Goal: Information Seeking & Learning: Learn about a topic

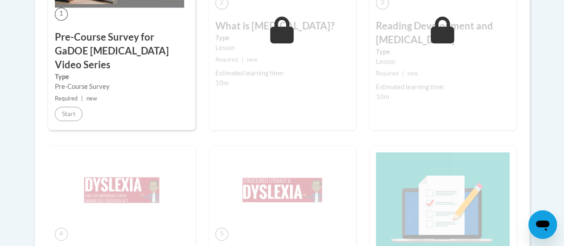
scroll to position [134, 0]
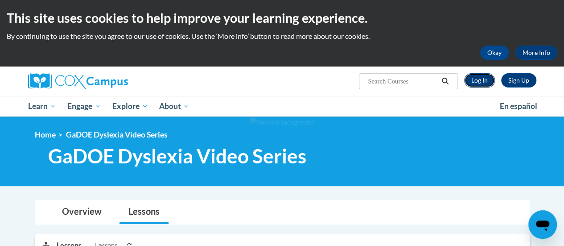
click at [478, 85] on link "Log In" at bounding box center [479, 80] width 31 height 14
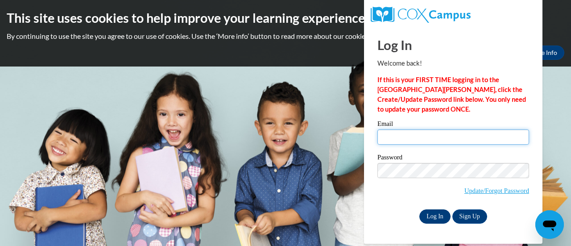
type input "jessica.besler@muskegonorway.org"
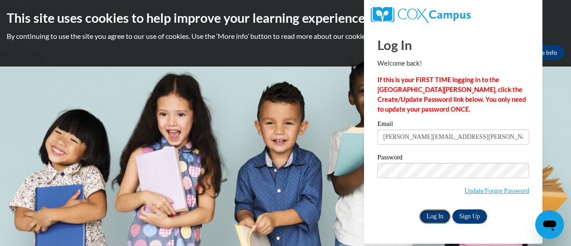
click at [439, 218] on input "Log In" at bounding box center [434, 216] width 31 height 14
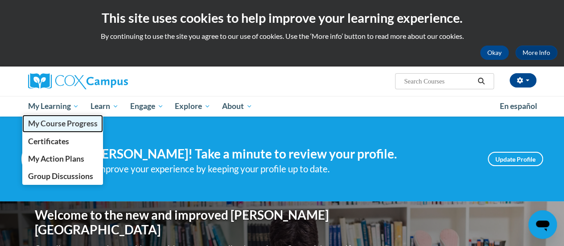
click at [67, 122] on span "My Course Progress" at bounding box center [63, 123] width 70 height 9
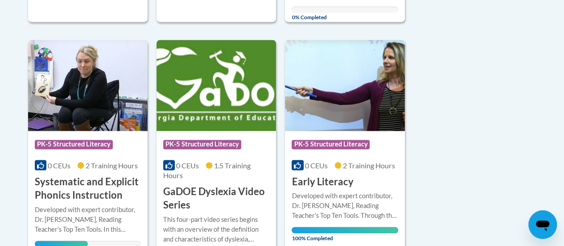
scroll to position [783, 0]
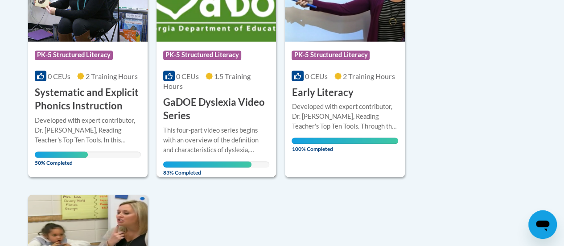
click at [199, 149] on div "This four-part video series begins with an overview of the definition and chara…" at bounding box center [216, 139] width 106 height 29
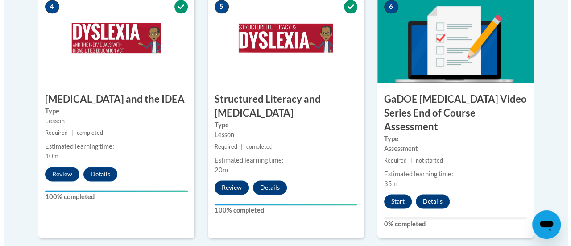
scroll to position [655, 0]
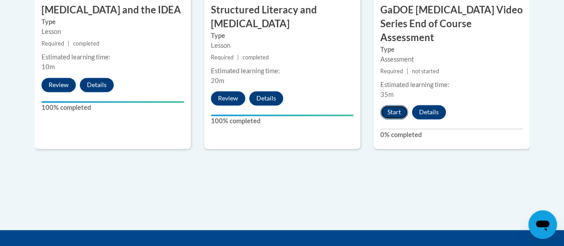
click at [384, 105] on button "Start" at bounding box center [394, 112] width 28 height 14
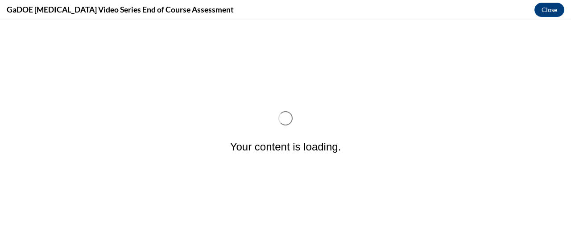
scroll to position [0, 0]
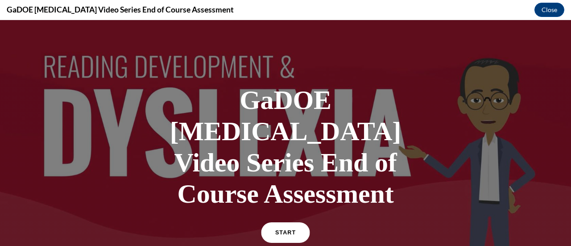
click at [286, 222] on link "START" at bounding box center [285, 232] width 49 height 21
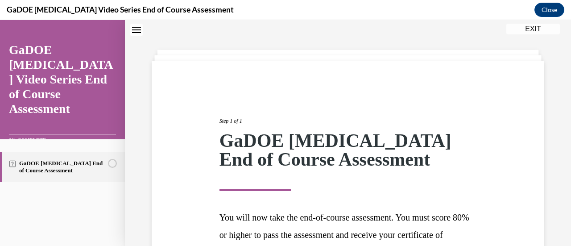
scroll to position [131, 0]
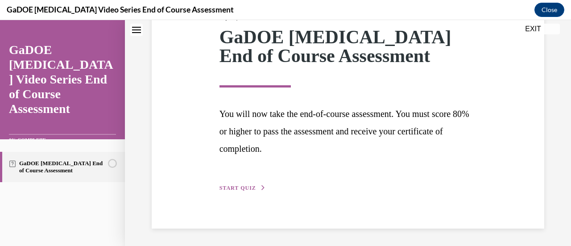
click at [232, 188] on span "START QUIZ" at bounding box center [237, 188] width 37 height 6
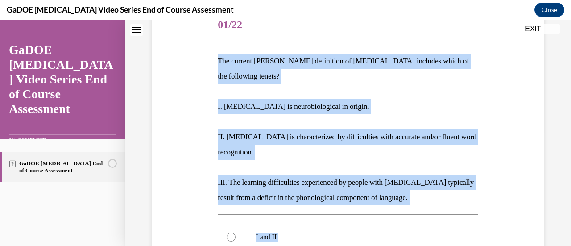
scroll to position [250, 0]
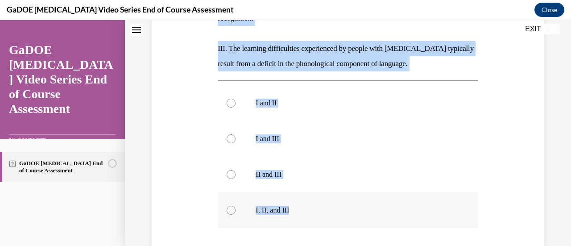
drag, startPoint x: 211, startPoint y: 149, endPoint x: 410, endPoint y: 195, distance: 203.6
click at [410, 195] on div "Question 01/22 The current IDA definition of dyslexia includes which of the fol…" at bounding box center [347, 92] width 397 height 491
copy div "The current IDA definition of dyslexia includes which of the following tenets? …"
click at [230, 206] on div at bounding box center [231, 210] width 9 height 9
click at [230, 206] on input "I, II, and III" at bounding box center [231, 210] width 9 height 9
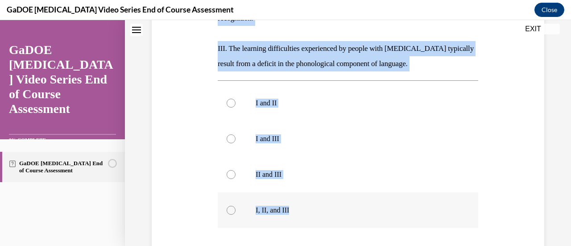
radio input "true"
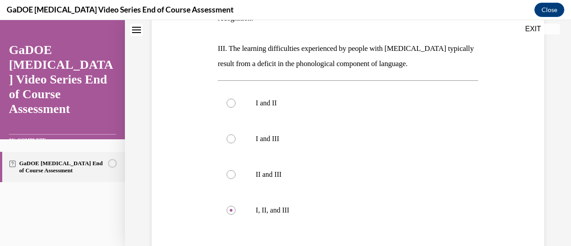
scroll to position [318, 0]
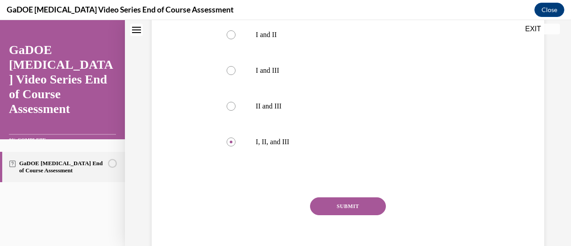
click at [349, 198] on button "SUBMIT" at bounding box center [348, 206] width 76 height 18
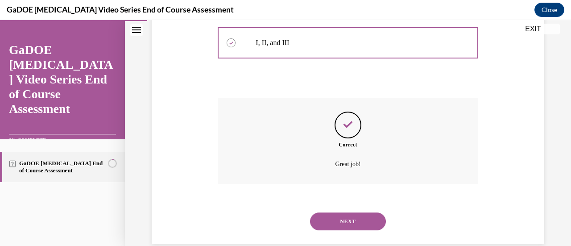
click at [345, 212] on button "NEXT" at bounding box center [348, 221] width 76 height 18
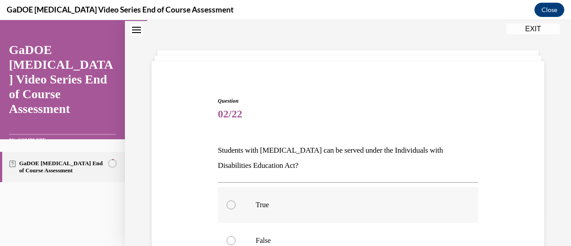
scroll to position [116, 0]
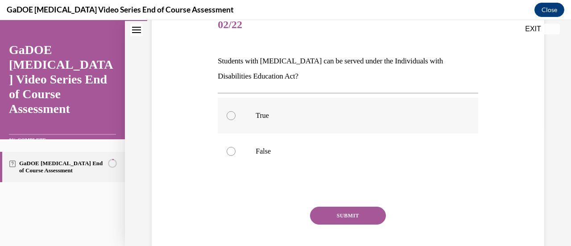
click at [251, 118] on label "True" at bounding box center [348, 116] width 260 height 36
click at [235, 118] on input "True" at bounding box center [231, 115] width 9 height 9
radio input "true"
click at [372, 216] on button "SUBMIT" at bounding box center [348, 215] width 76 height 18
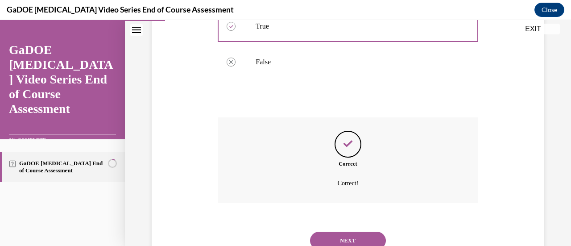
scroll to position [240, 0]
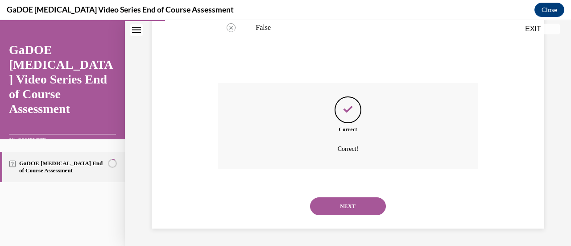
click at [358, 207] on button "NEXT" at bounding box center [348, 206] width 76 height 18
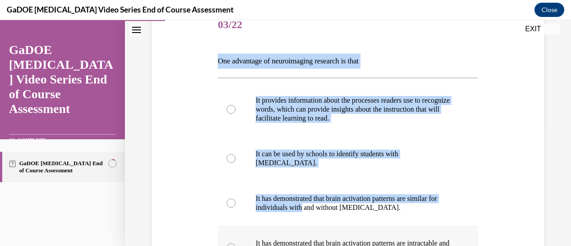
scroll to position [161, 0]
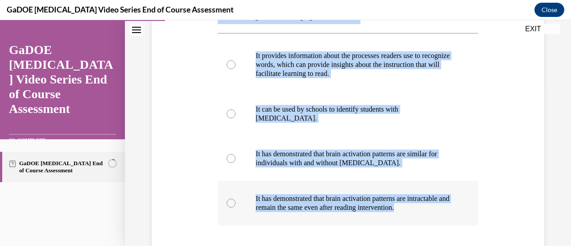
drag, startPoint x: 215, startPoint y: 148, endPoint x: 363, endPoint y: 205, distance: 158.9
click at [363, 205] on div "Question 03/22 One advantage of neuroimaging research is that It provides infor…" at bounding box center [347, 143] width 264 height 386
copy div "One advantage of neuroimaging research is that It provides information about th…"
click at [231, 66] on div at bounding box center [231, 64] width 9 height 9
click at [231, 66] on input "It provides information about the processes readers use to recognize words, whi…" at bounding box center [231, 64] width 9 height 9
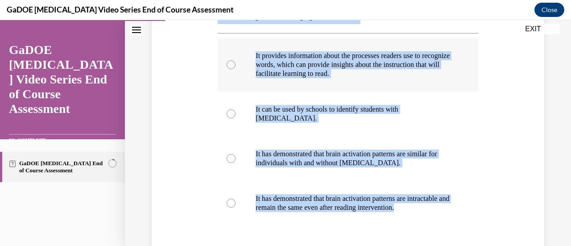
radio input "true"
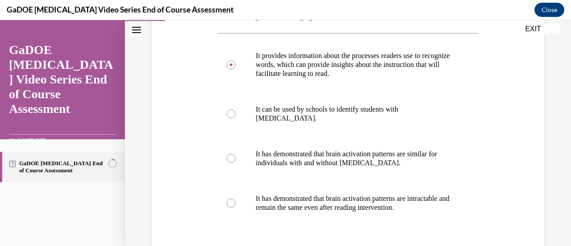
scroll to position [242, 0]
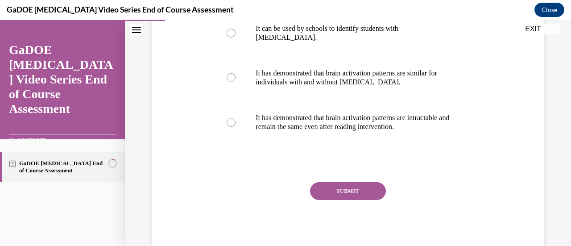
click at [340, 198] on button "SUBMIT" at bounding box center [348, 191] width 76 height 18
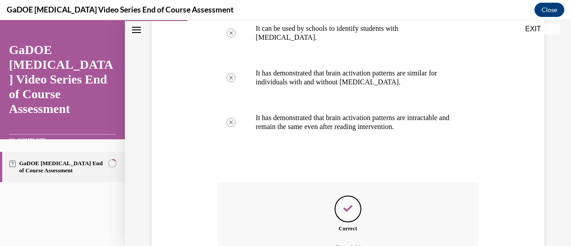
scroll to position [341, 0]
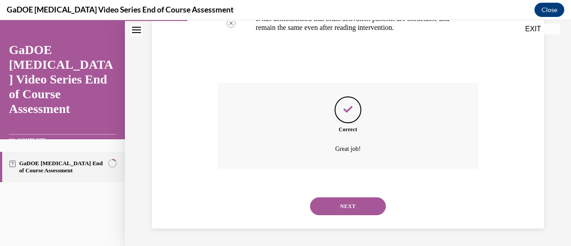
click at [339, 209] on button "NEXT" at bounding box center [348, 206] width 76 height 18
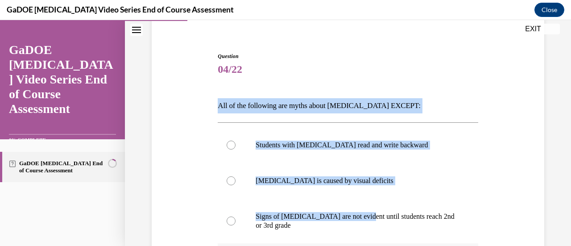
scroll to position [161, 0]
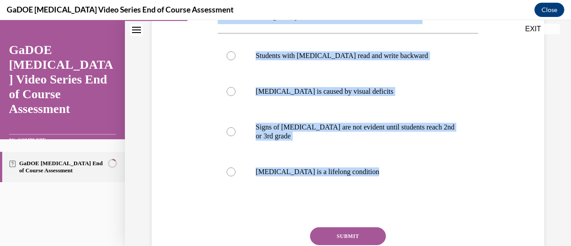
drag, startPoint x: 215, startPoint y: 148, endPoint x: 366, endPoint y: 207, distance: 161.8
click at [366, 207] on div "Question 04/22 All of the following are myths about dyslexia EXCEPT: Students w…" at bounding box center [347, 125] width 264 height 350
copy div "All of the following are myths about dyslexia EXCEPT: Students with dyslexia re…"
click at [227, 53] on div at bounding box center [231, 55] width 9 height 9
click at [227, 53] on input "Students with dyslexia read and write backward" at bounding box center [231, 55] width 9 height 9
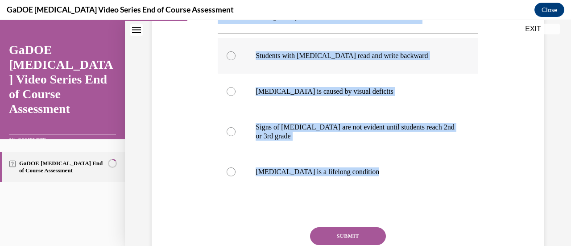
radio input "true"
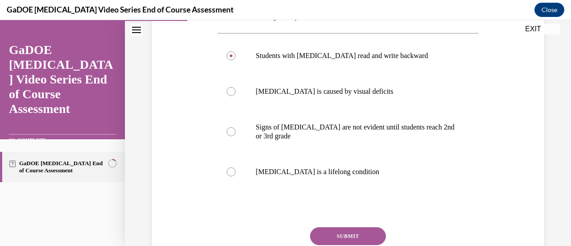
click at [356, 233] on button "SUBMIT" at bounding box center [348, 236] width 76 height 18
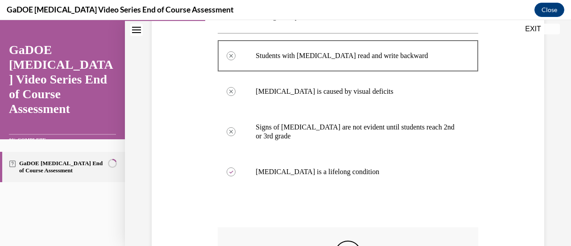
scroll to position [295, 0]
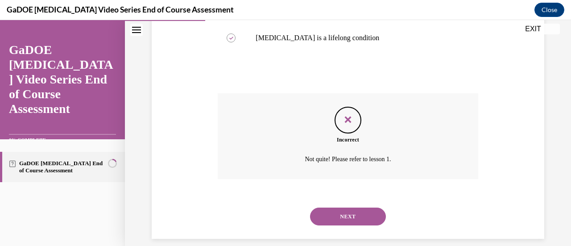
click at [356, 220] on button "NEXT" at bounding box center [348, 216] width 76 height 18
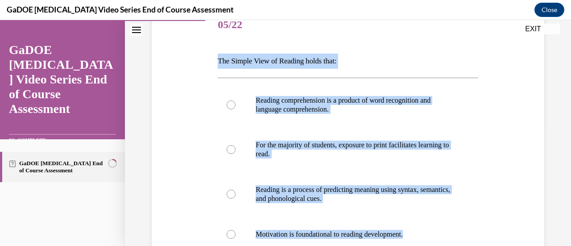
scroll to position [161, 0]
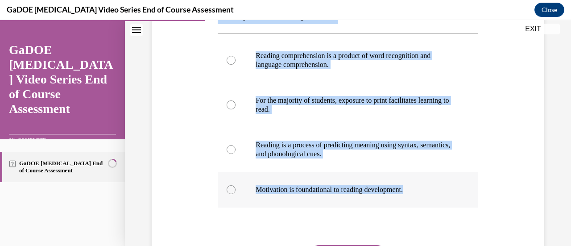
drag, startPoint x: 249, startPoint y: 158, endPoint x: 420, endPoint y: 196, distance: 174.8
click at [420, 196] on div "Question 05/22 The Simple View of Reading holds that: Reading comprehension is …" at bounding box center [347, 127] width 397 height 382
copy div "The Simple View of Reading holds that: Reading comprehension is a product of wo…"
click at [481, 124] on div "Question 05/22 The Simple View of Reading holds that: Reading comprehension is …" at bounding box center [347, 127] width 397 height 382
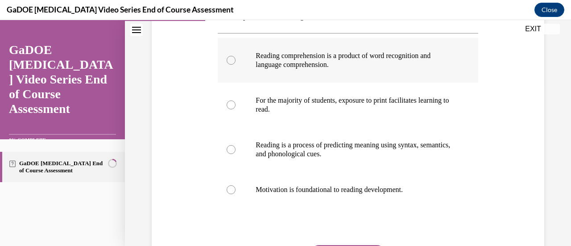
click at [228, 60] on div at bounding box center [231, 60] width 9 height 9
click at [228, 60] on input "Reading comprehension is a product of word recognition and language comprehensi…" at bounding box center [231, 60] width 9 height 9
radio input "true"
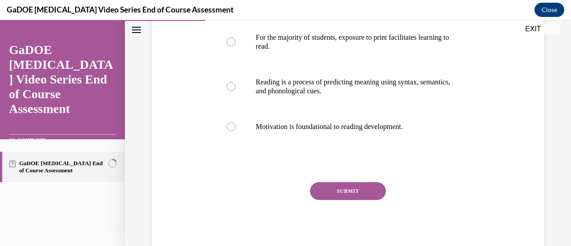
click at [333, 189] on button "SUBMIT" at bounding box center [348, 191] width 76 height 18
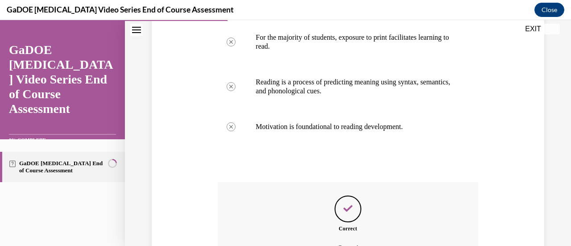
scroll to position [323, 0]
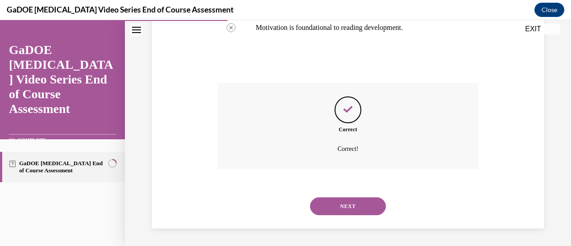
click at [349, 213] on button "NEXT" at bounding box center [348, 206] width 76 height 18
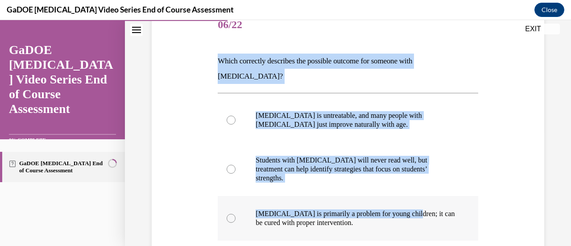
scroll to position [206, 0]
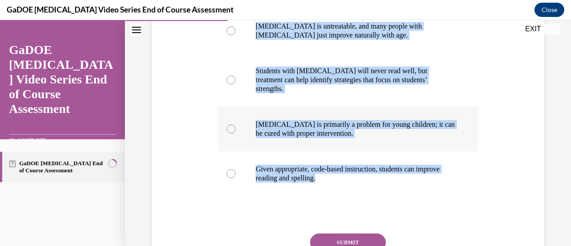
drag, startPoint x: 223, startPoint y: 147, endPoint x: 412, endPoint y: 192, distance: 193.9
click at [412, 192] on div "Question 06/22 Which correctly describes the possible outcome for someone with …" at bounding box center [348, 112] width 260 height 388
copy div "Which correctly describes the possible outcome for someone with dyslexia? Dysle…"
click at [227, 169] on div at bounding box center [231, 173] width 9 height 9
click at [227, 169] on input "Given appropriate, code-based instruction, students can improve reading and spe…" at bounding box center [231, 173] width 9 height 9
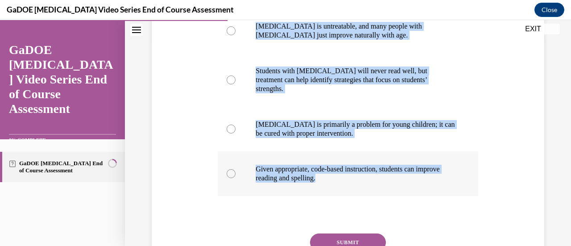
radio input "true"
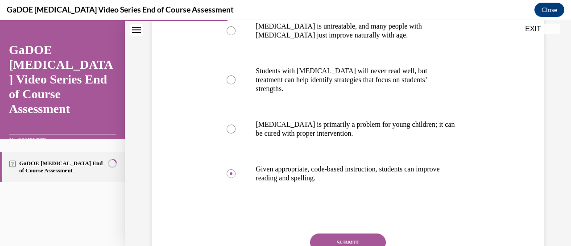
click at [358, 233] on button "SUBMIT" at bounding box center [348, 242] width 76 height 18
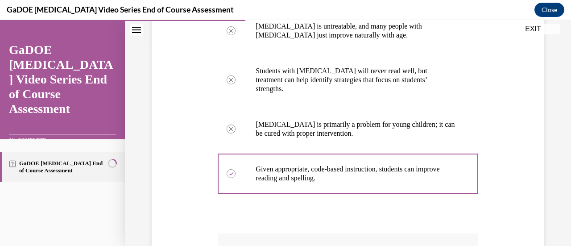
scroll to position [332, 0]
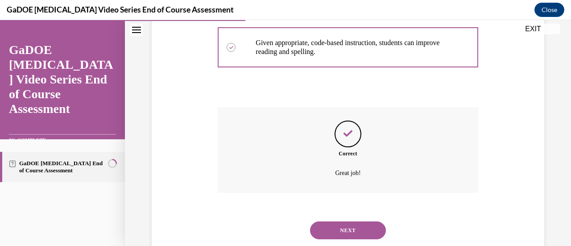
click at [349, 216] on div "NEXT" at bounding box center [348, 230] width 260 height 36
click at [353, 221] on button "NEXT" at bounding box center [348, 230] width 76 height 18
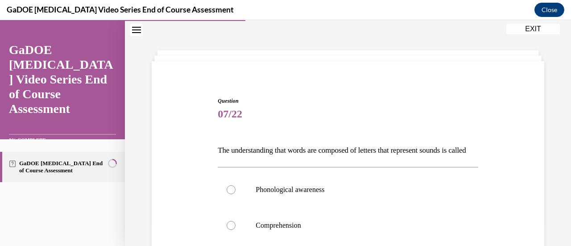
scroll to position [116, 0]
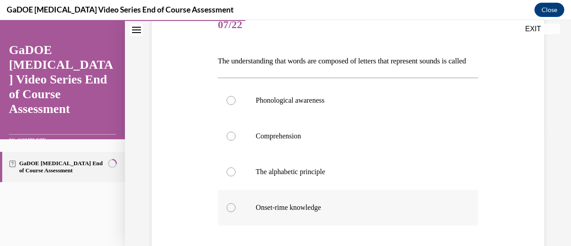
drag, startPoint x: 214, startPoint y: 59, endPoint x: 344, endPoint y: 217, distance: 204.7
click at [344, 217] on div "Question 07/22 The understanding that words are composed of letters that repres…" at bounding box center [347, 165] width 264 height 342
copy div "The understanding that words are composed of letters that represent sounds is c…"
click at [512, 114] on div "Question 07/22 The understanding that words are composed of letters that repres…" at bounding box center [347, 158] width 397 height 355
click at [233, 190] on label "The alphabetic principle" at bounding box center [348, 172] width 260 height 36
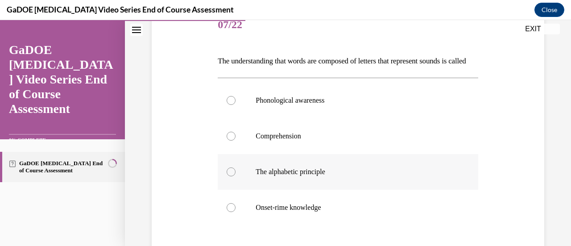
click at [233, 176] on input "The alphabetic principle" at bounding box center [231, 171] width 9 height 9
radio input "true"
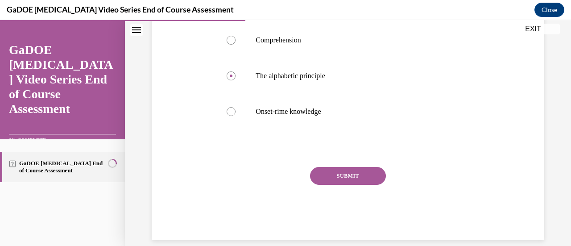
click at [324, 185] on button "SUBMIT" at bounding box center [348, 176] width 76 height 18
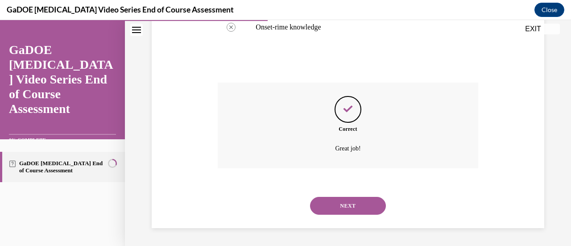
click at [356, 203] on button "NEXT" at bounding box center [348, 206] width 76 height 18
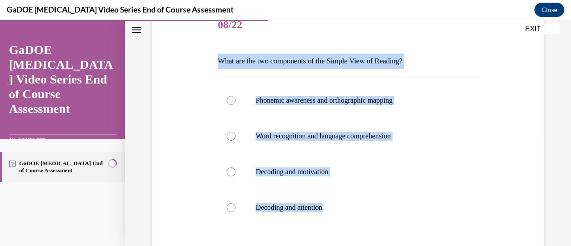
scroll to position [161, 0]
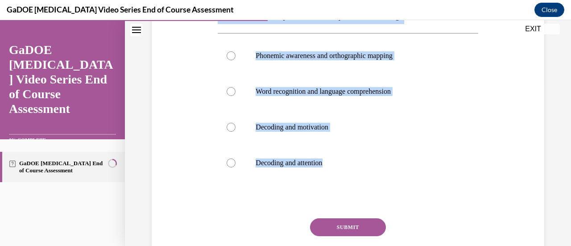
drag, startPoint x: 217, startPoint y: 150, endPoint x: 390, endPoint y: 198, distance: 179.7
click at [390, 198] on div "Question 08/22 What are the two components of the Simple View of Reading? Phone…" at bounding box center [347, 121] width 264 height 342
copy div "What are the two components of the Simple View of Reading? Phonemic awareness a…"
click at [227, 89] on div at bounding box center [231, 91] width 9 height 9
click at [227, 89] on input "Word recognition and language comprehension" at bounding box center [231, 91] width 9 height 9
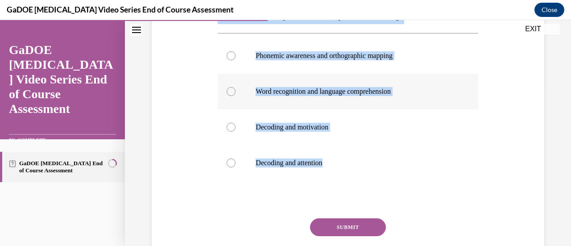
radio input "true"
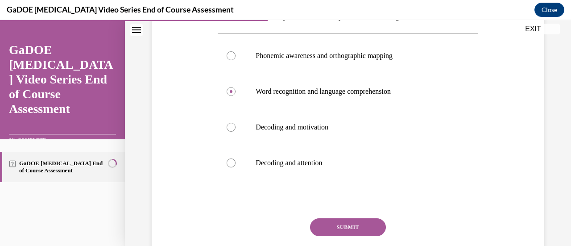
click at [332, 227] on button "SUBMIT" at bounding box center [348, 227] width 76 height 18
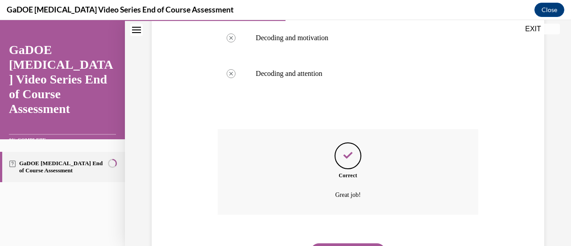
scroll to position [296, 0]
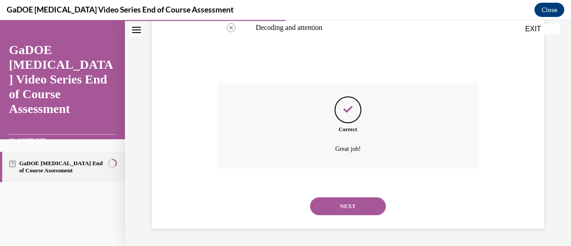
click at [371, 203] on button "NEXT" at bounding box center [348, 206] width 76 height 18
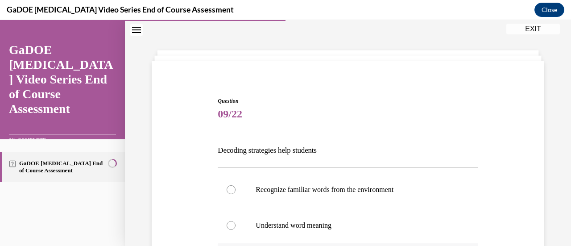
scroll to position [116, 0]
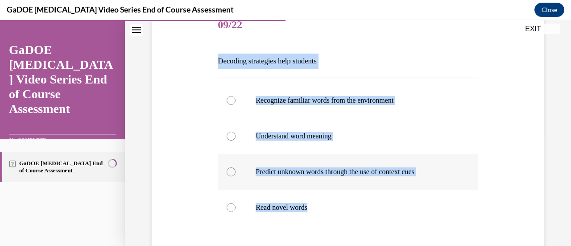
drag, startPoint x: 205, startPoint y: 149, endPoint x: 347, endPoint y: 212, distance: 155.3
click at [347, 212] on div "Question 09/22 Decoding strategies help students Recognize familiar words from …" at bounding box center [347, 158] width 397 height 355
copy div "Decoding strategies help students Recognize familiar words from the environment…"
click at [237, 99] on label "Recognize familiar words from the environment" at bounding box center [348, 100] width 260 height 36
click at [235, 99] on input "Recognize familiar words from the environment" at bounding box center [231, 100] width 9 height 9
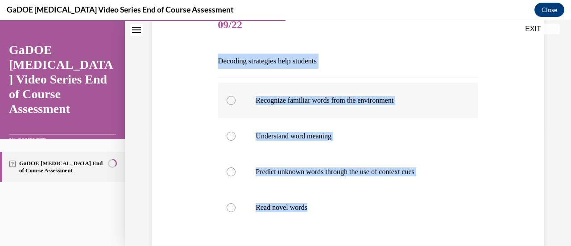
radio input "true"
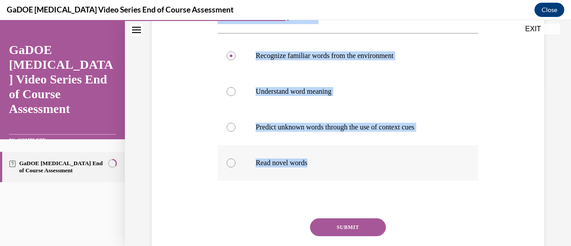
scroll to position [197, 0]
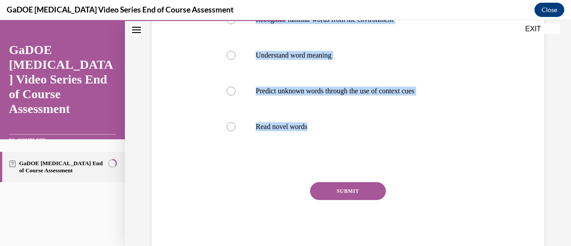
click at [336, 190] on button "SUBMIT" at bounding box center [348, 191] width 76 height 18
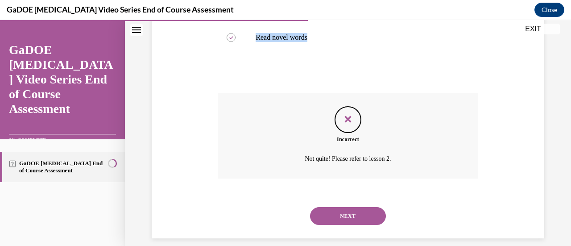
scroll to position [296, 0]
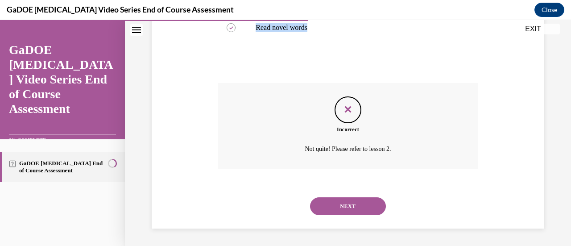
click at [340, 203] on button "NEXT" at bounding box center [348, 206] width 76 height 18
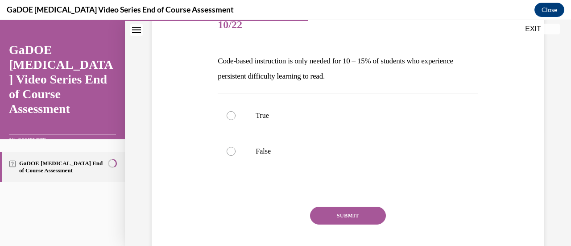
scroll to position [72, 0]
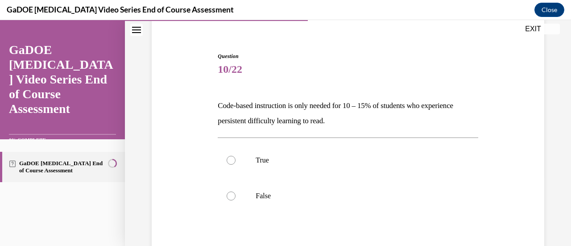
drag, startPoint x: 212, startPoint y: 106, endPoint x: 382, endPoint y: 121, distance: 170.5
click at [382, 121] on div "Question 10/22 Code-based instruction is only needed for 10 – 15% of students w…" at bounding box center [347, 174] width 397 height 299
copy p "Code-based instruction is only needed for 10 – 15% of students who experience p…"
drag, startPoint x: 231, startPoint y: 193, endPoint x: 249, endPoint y: 190, distance: 17.6
click at [232, 192] on div at bounding box center [231, 195] width 9 height 9
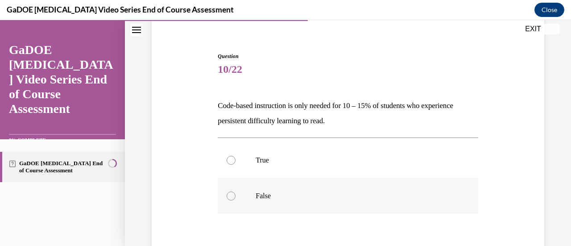
click at [232, 192] on input "False" at bounding box center [231, 195] width 9 height 9
radio input "true"
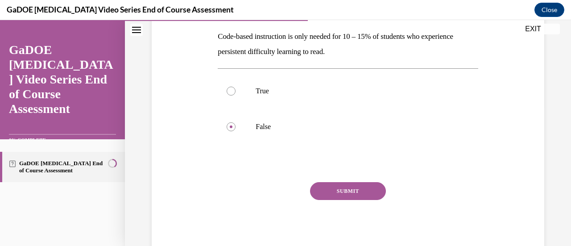
click at [321, 190] on button "SUBMIT" at bounding box center [348, 191] width 76 height 18
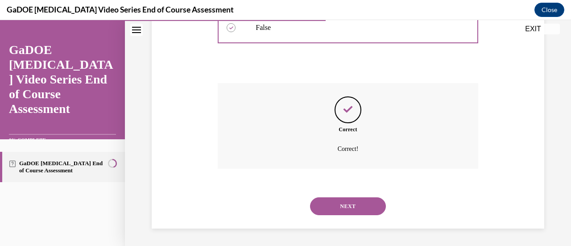
click at [339, 205] on button "NEXT" at bounding box center [348, 206] width 76 height 18
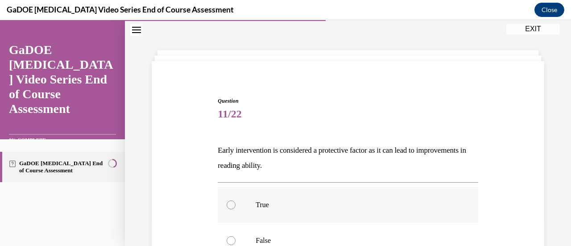
scroll to position [116, 0]
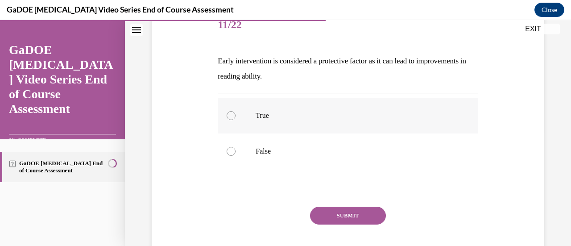
click at [260, 117] on p "True" at bounding box center [355, 115] width 200 height 9
click at [235, 117] on input "True" at bounding box center [231, 115] width 9 height 9
radio input "true"
click at [354, 211] on button "SUBMIT" at bounding box center [348, 215] width 76 height 18
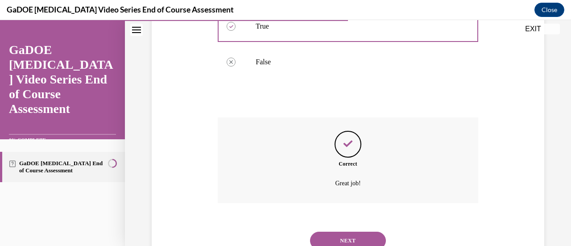
scroll to position [240, 0]
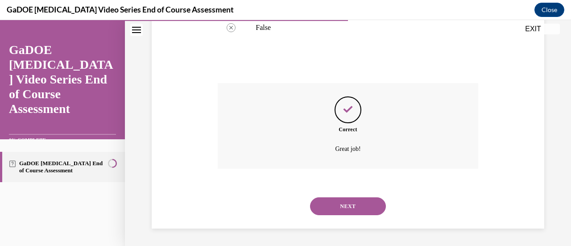
click at [359, 210] on button "NEXT" at bounding box center [348, 206] width 76 height 18
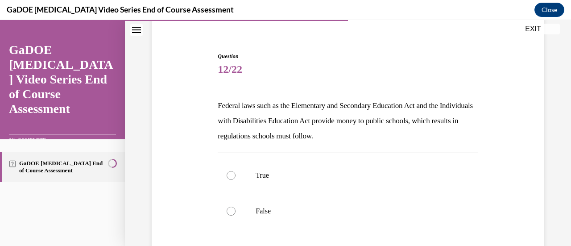
scroll to position [116, 0]
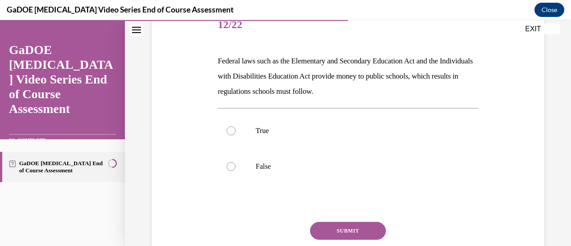
drag, startPoint x: 216, startPoint y: 60, endPoint x: 387, endPoint y: 96, distance: 174.5
click at [387, 96] on p "Federal laws such as the Elementary and Secondary Education Act and the Individ…" at bounding box center [348, 76] width 260 height 45
copy p "Federal laws such as the Elementary and Secondary Education Act and the Individ…"
click at [232, 137] on label "True" at bounding box center [348, 131] width 260 height 36
click at [232, 135] on input "True" at bounding box center [231, 130] width 9 height 9
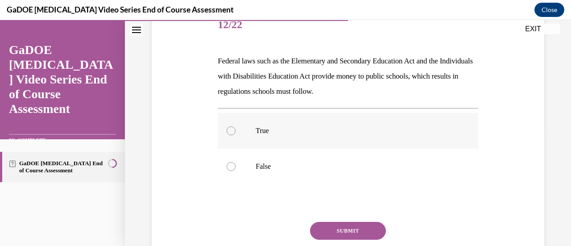
radio input "true"
click at [360, 229] on button "SUBMIT" at bounding box center [348, 231] width 76 height 18
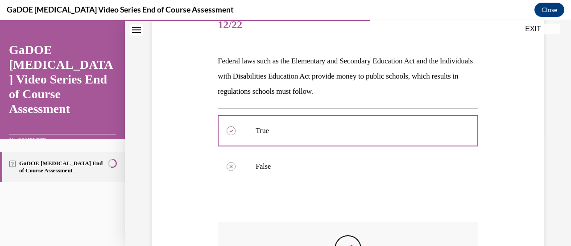
scroll to position [255, 0]
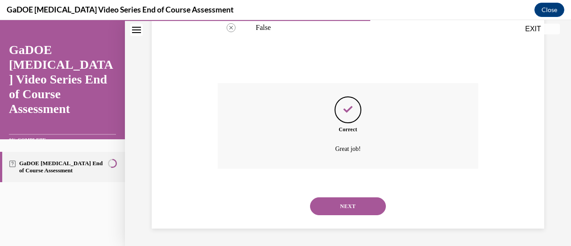
click at [355, 204] on button "NEXT" at bounding box center [348, 206] width 76 height 18
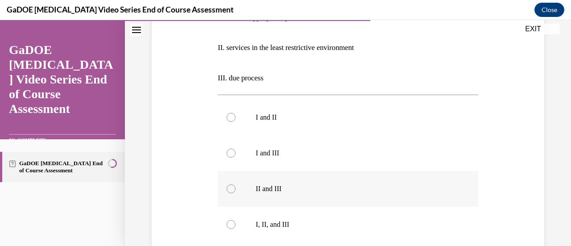
scroll to position [295, 0]
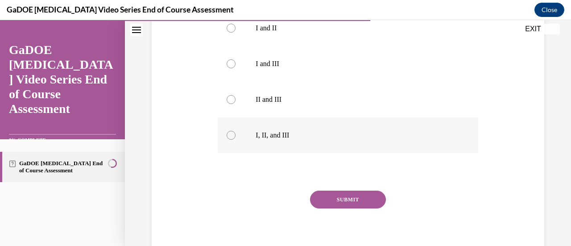
drag, startPoint x: 233, startPoint y: 137, endPoint x: 242, endPoint y: 135, distance: 9.6
click at [234, 136] on div at bounding box center [231, 135] width 9 height 9
click at [234, 136] on input "I, II, and III" at bounding box center [231, 135] width 9 height 9
radio input "true"
click at [324, 195] on button "SUBMIT" at bounding box center [348, 199] width 76 height 18
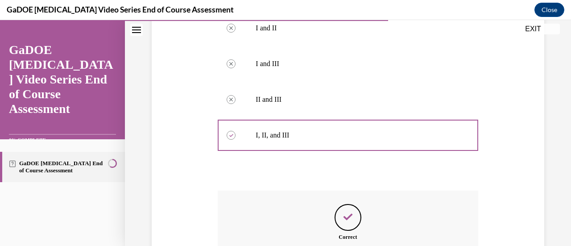
scroll to position [402, 0]
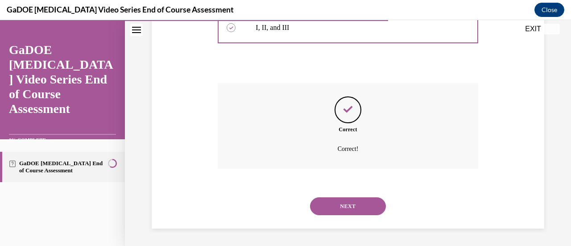
click at [354, 211] on button "NEXT" at bounding box center [348, 206] width 76 height 18
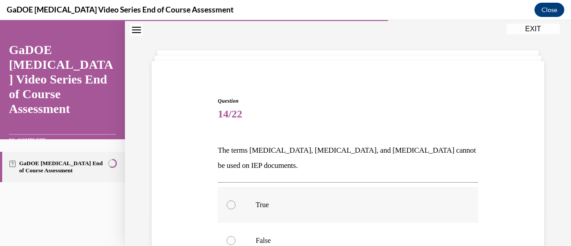
scroll to position [116, 0]
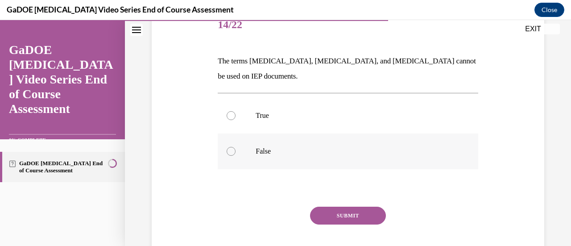
click at [267, 153] on p "False" at bounding box center [355, 151] width 200 height 9
click at [235, 153] on input "False" at bounding box center [231, 151] width 9 height 9
radio input "true"
click at [354, 216] on button "SUBMIT" at bounding box center [348, 215] width 76 height 18
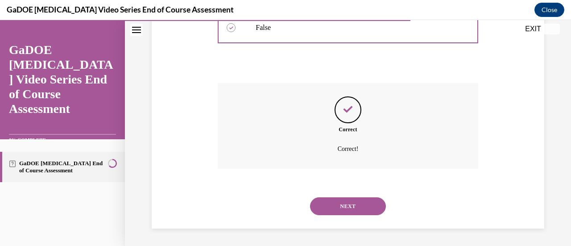
click at [355, 210] on button "NEXT" at bounding box center [348, 206] width 76 height 18
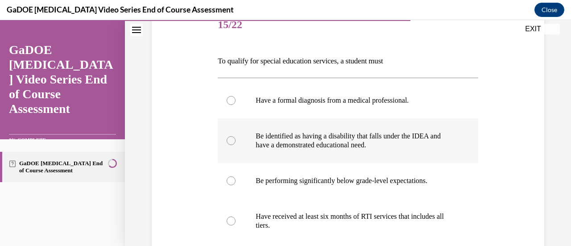
click at [230, 139] on div at bounding box center [231, 140] width 9 height 9
click at [230, 139] on input "Be identified as having a disability that falls under the IDEA and have a demon…" at bounding box center [231, 140] width 9 height 9
radio input "true"
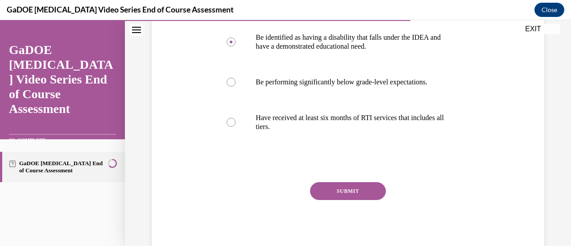
drag, startPoint x: 353, startPoint y: 190, endPoint x: 350, endPoint y: 184, distance: 7.2
click at [353, 192] on button "SUBMIT" at bounding box center [348, 191] width 76 height 18
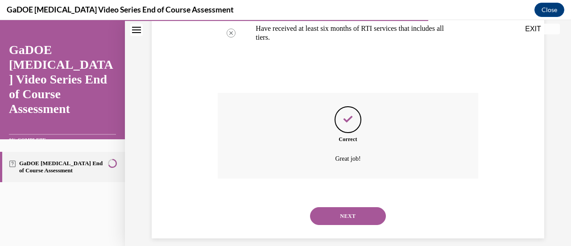
scroll to position [314, 0]
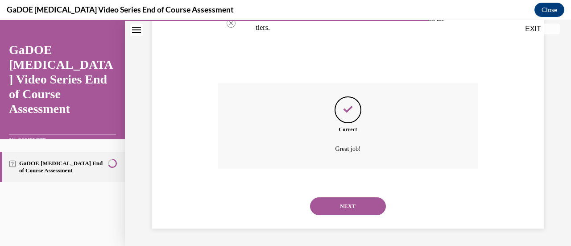
click at [354, 210] on button "NEXT" at bounding box center [348, 206] width 76 height 18
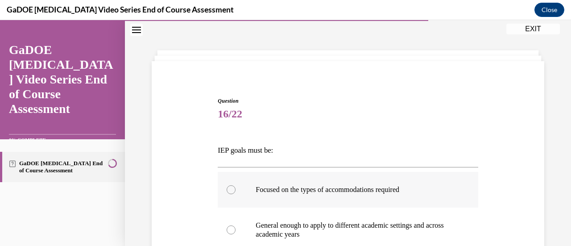
scroll to position [116, 0]
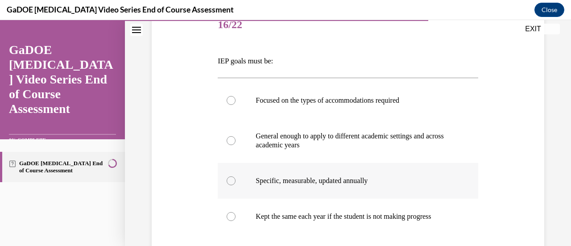
click at [231, 183] on div at bounding box center [231, 180] width 9 height 9
click at [231, 183] on input "Specific, measurable, updated annually" at bounding box center [231, 180] width 9 height 9
radio input "true"
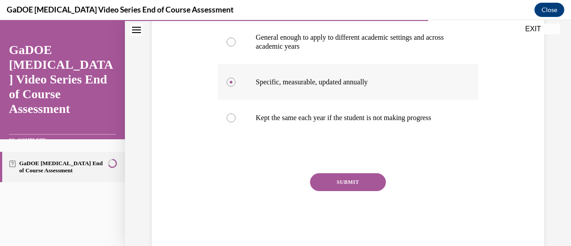
click at [323, 191] on button "SUBMIT" at bounding box center [348, 182] width 76 height 18
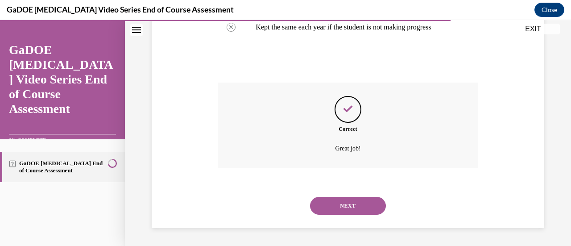
click at [358, 202] on button "NEXT" at bounding box center [348, 206] width 76 height 18
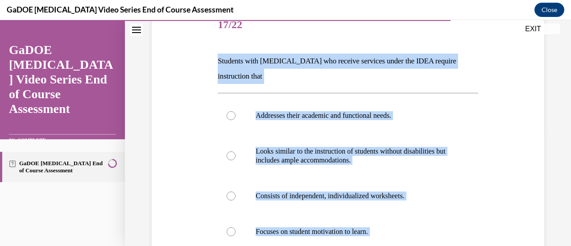
scroll to position [206, 0]
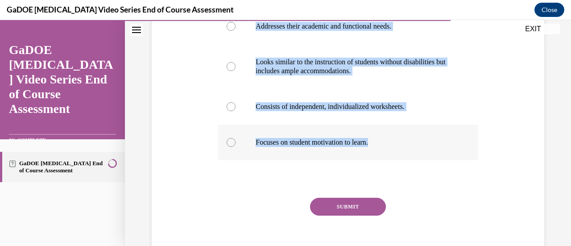
drag, startPoint x: 214, startPoint y: 56, endPoint x: 396, endPoint y: 149, distance: 205.4
click at [396, 149] on div "Question 17/22 Students with dyslexia who receive services under the IDEA requi…" at bounding box center [347, 81] width 397 height 379
click at [495, 123] on div "Question 17/22 Students with dyslexia who receive services under the IDEA requi…" at bounding box center [347, 81] width 397 height 379
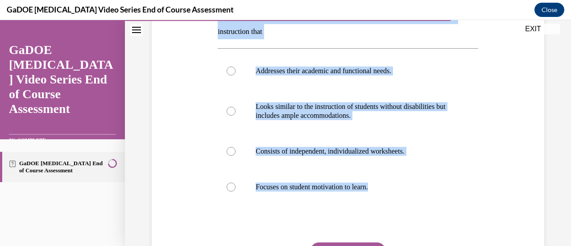
click at [502, 181] on div "Question 17/22 Students with dyslexia who receive services under the IDEA requi…" at bounding box center [347, 125] width 397 height 379
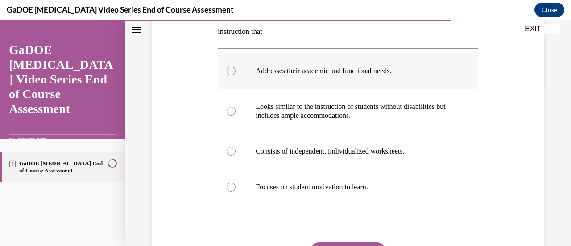
click at [223, 72] on label "Addresses their academic and functional needs." at bounding box center [348, 71] width 260 height 36
click at [227, 72] on input "Addresses their academic and functional needs." at bounding box center [231, 70] width 9 height 9
radio input "true"
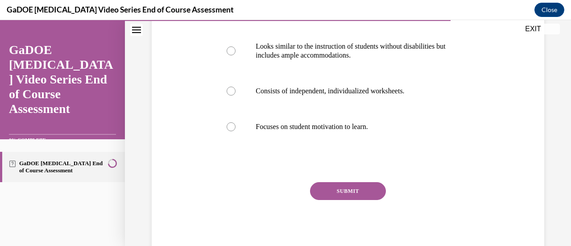
click at [326, 191] on button "SUBMIT" at bounding box center [348, 191] width 76 height 18
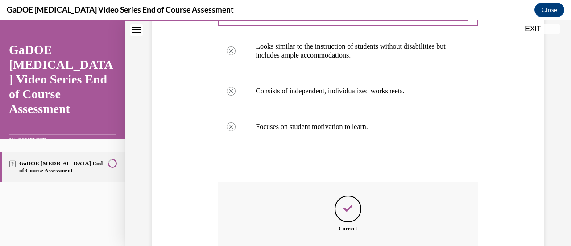
scroll to position [320, 0]
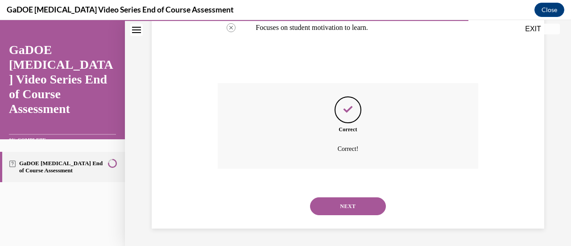
click at [354, 200] on button "NEXT" at bounding box center [348, 206] width 76 height 18
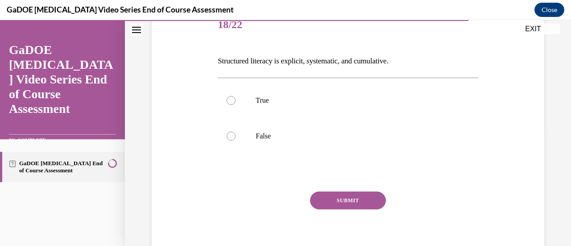
scroll to position [126, 0]
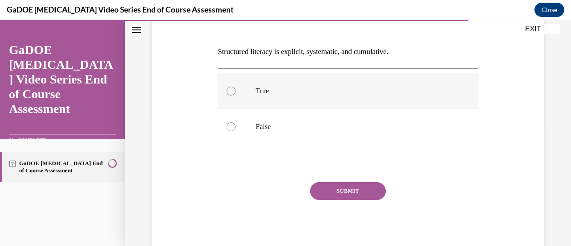
drag, startPoint x: 229, startPoint y: 91, endPoint x: 243, endPoint y: 96, distance: 15.7
click at [235, 93] on label "True" at bounding box center [348, 91] width 260 height 36
click at [235, 93] on input "True" at bounding box center [231, 91] width 9 height 9
radio input "true"
click at [350, 193] on button "SUBMIT" at bounding box center [348, 191] width 76 height 18
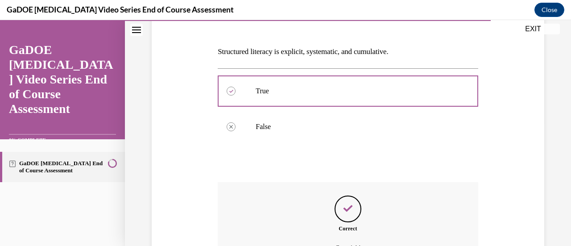
scroll to position [225, 0]
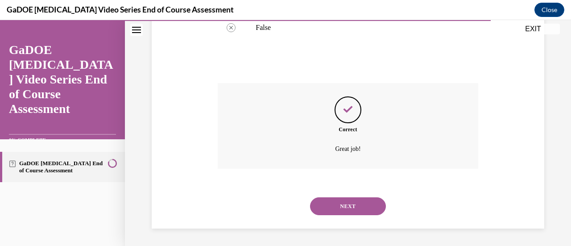
click at [346, 204] on button "NEXT" at bounding box center [348, 206] width 76 height 18
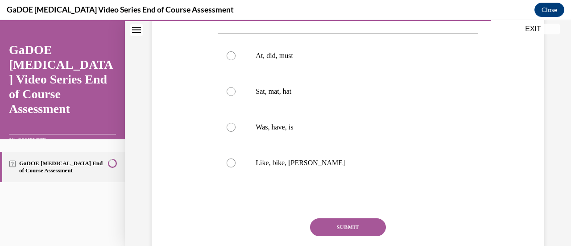
scroll to position [116, 0]
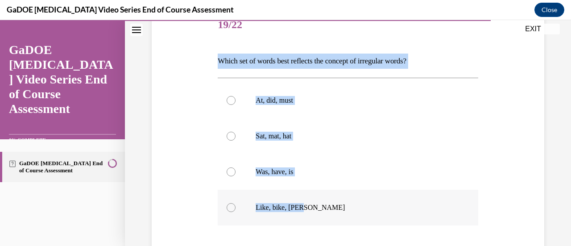
drag, startPoint x: 208, startPoint y: 58, endPoint x: 391, endPoint y: 203, distance: 234.0
click at [391, 203] on div "Question 19/22 Which set of words best reflects the concept of irregular words?…" at bounding box center [347, 158] width 397 height 355
click at [227, 172] on div at bounding box center [231, 171] width 9 height 9
click at [227, 172] on input "Was, have, is" at bounding box center [231, 171] width 9 height 9
radio input "true"
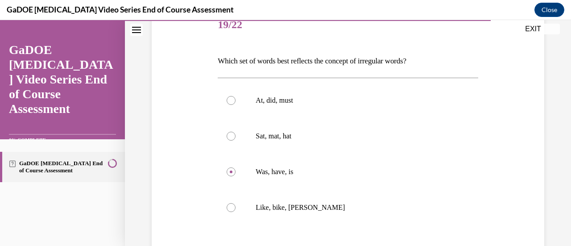
scroll to position [197, 0]
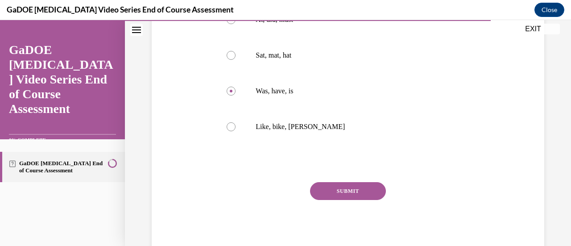
click at [319, 190] on button "SUBMIT" at bounding box center [348, 191] width 76 height 18
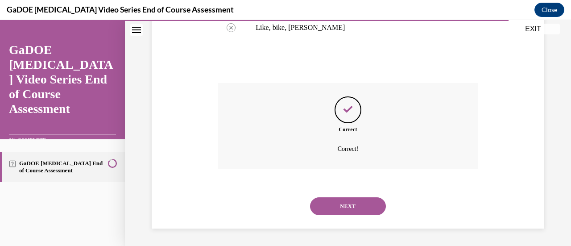
click at [374, 200] on button "NEXT" at bounding box center [348, 206] width 76 height 18
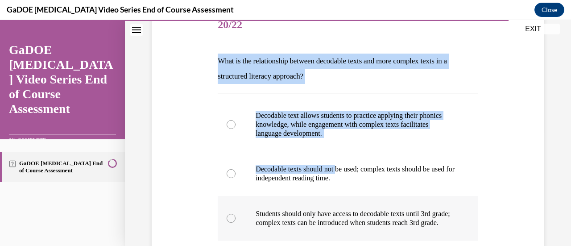
scroll to position [206, 0]
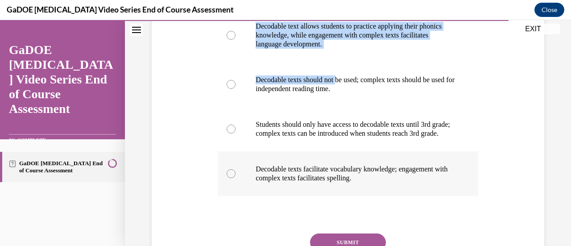
drag, startPoint x: 218, startPoint y: 57, endPoint x: 423, endPoint y: 186, distance: 242.1
click at [423, 186] on div "Question 20/22 What is the relationship between decodable texts and more comple…" at bounding box center [348, 112] width 260 height 388
click at [512, 96] on div "Question 20/22 What is the relationship between decodable texts and more comple…" at bounding box center [347, 99] width 397 height 415
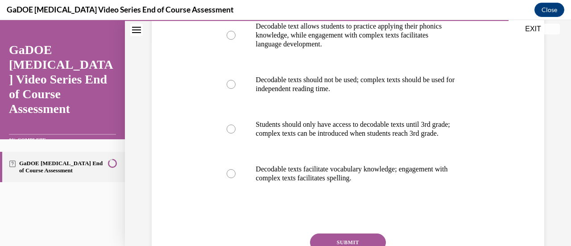
scroll to position [161, 0]
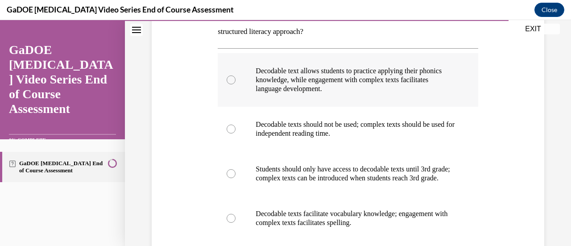
click at [235, 78] on label "Decodable text allows students to practice applying their phonics knowledge, wh…" at bounding box center [348, 80] width 260 height 54
click at [235, 78] on input "Decodable text allows students to practice applying their phonics knowledge, wh…" at bounding box center [231, 79] width 9 height 9
radio input "true"
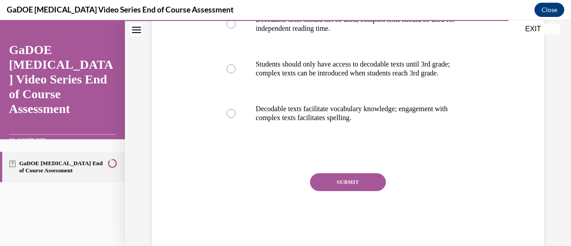
click at [360, 191] on button "SUBMIT" at bounding box center [348, 182] width 76 height 18
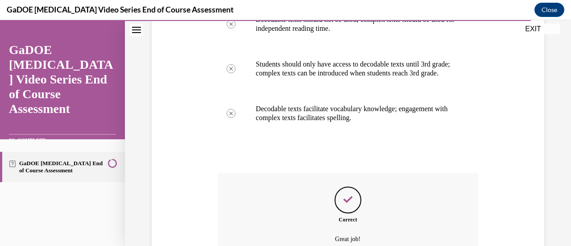
scroll to position [359, 0]
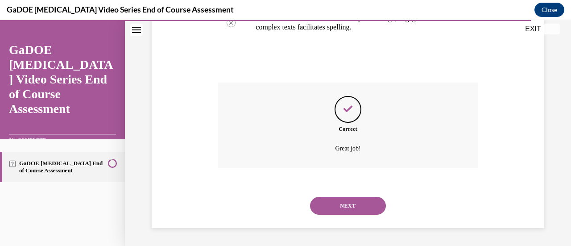
click at [359, 210] on button "NEXT" at bounding box center [348, 206] width 76 height 18
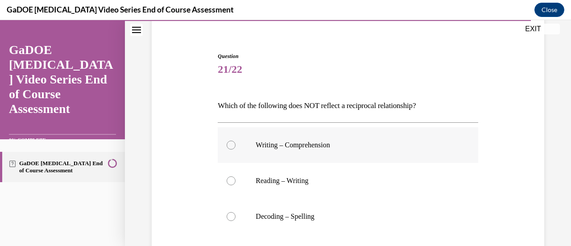
scroll to position [116, 0]
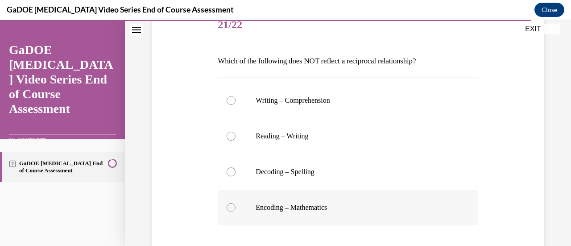
drag, startPoint x: 214, startPoint y: 58, endPoint x: 361, endPoint y: 208, distance: 210.6
click at [361, 208] on div "Question 21/22 Which of the following does NOT reflect a reciprocal relationshi…" at bounding box center [347, 158] width 397 height 355
drag, startPoint x: 233, startPoint y: 207, endPoint x: 260, endPoint y: 202, distance: 27.3
click at [233, 207] on div at bounding box center [231, 207] width 9 height 9
click at [233, 207] on input "Encoding – Mathematics" at bounding box center [231, 207] width 9 height 9
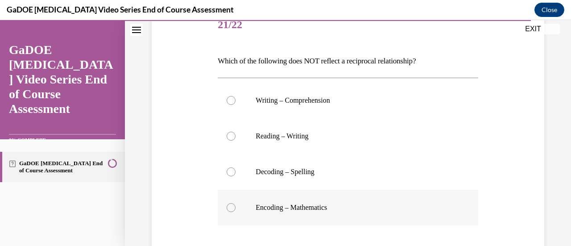
radio input "true"
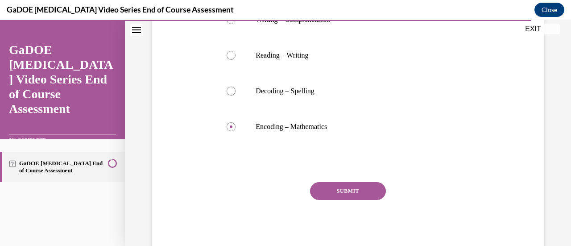
click at [363, 188] on button "SUBMIT" at bounding box center [348, 191] width 76 height 18
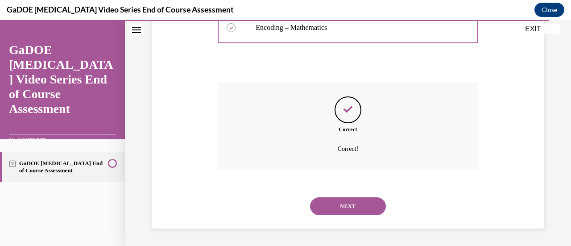
click at [358, 206] on button "NEXT" at bounding box center [348, 206] width 76 height 18
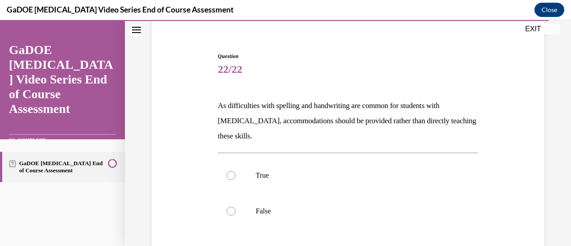
scroll to position [116, 0]
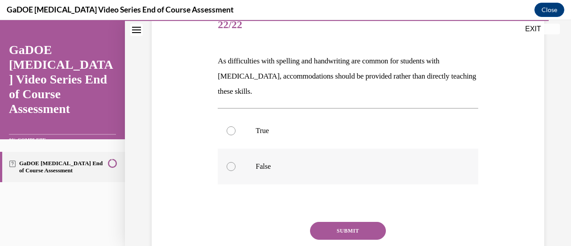
click at [239, 166] on label "False" at bounding box center [348, 166] width 260 height 36
click at [235, 166] on input "False" at bounding box center [231, 166] width 9 height 9
radio input "true"
click at [357, 225] on button "SUBMIT" at bounding box center [348, 231] width 76 height 18
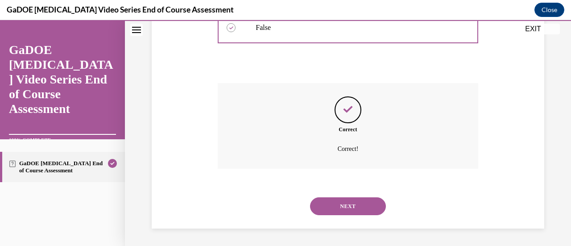
click at [359, 206] on button "NEXT" at bounding box center [348, 206] width 76 height 18
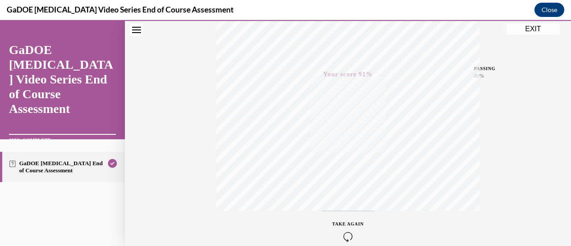
scroll to position [8, 0]
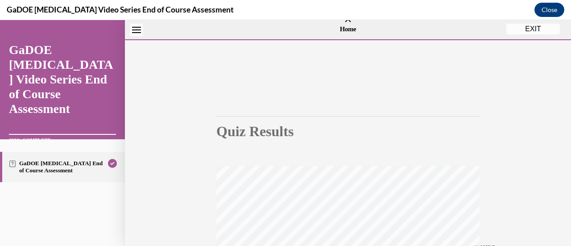
click at [546, 31] on button "EXIT" at bounding box center [533, 29] width 54 height 11
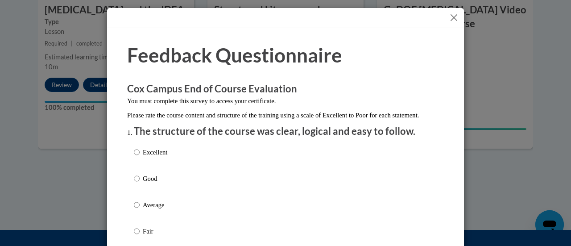
scroll to position [89, 0]
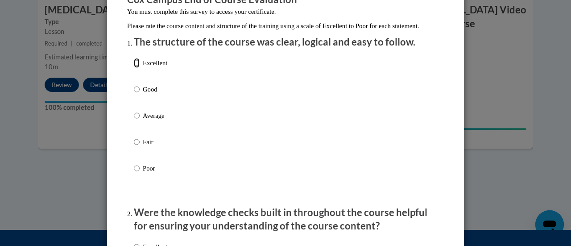
click at [134, 68] on input "Excellent" at bounding box center [137, 63] width 6 height 10
radio input "true"
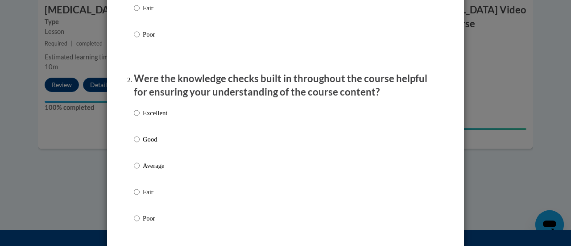
click at [144, 129] on label "Excellent" at bounding box center [150, 120] width 33 height 24
click at [140, 118] on input "Excellent" at bounding box center [137, 113] width 6 height 10
radio input "true"
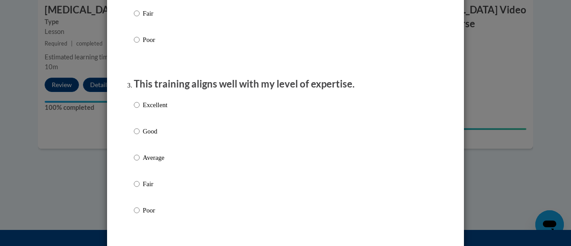
click at [148, 122] on label "Excellent" at bounding box center [150, 112] width 33 height 24
click at [145, 120] on label "Excellent" at bounding box center [150, 112] width 33 height 24
click at [140, 110] on input "Excellent" at bounding box center [137, 105] width 6 height 10
radio input "true"
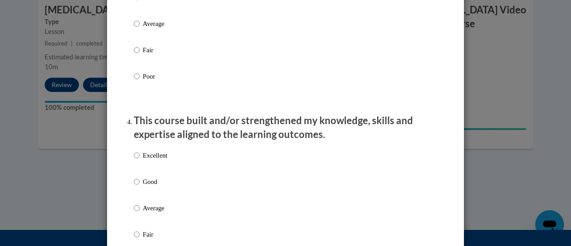
scroll to position [624, 0]
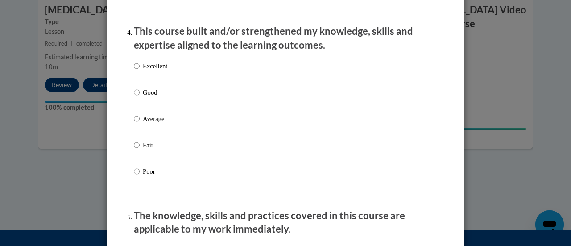
click at [143, 71] on p "Excellent" at bounding box center [155, 66] width 25 height 10
click at [140, 71] on input "Excellent" at bounding box center [137, 66] width 6 height 10
radio input "true"
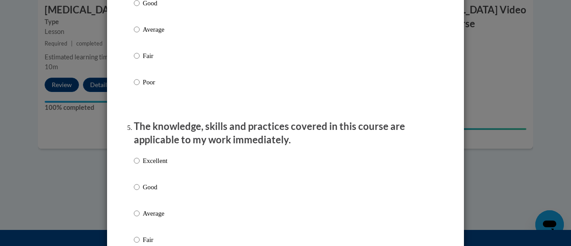
click at [151, 165] on p "Excellent" at bounding box center [155, 161] width 25 height 10
click at [140, 165] on input "Excellent" at bounding box center [137, 161] width 6 height 10
radio input "true"
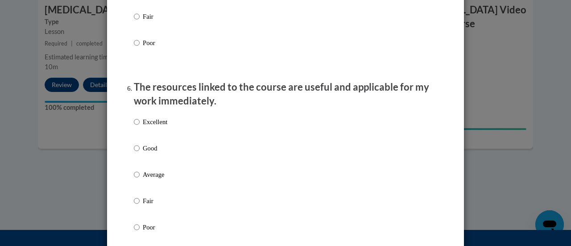
click at [153, 127] on p "Excellent" at bounding box center [155, 122] width 25 height 10
click at [140, 127] on input "Excellent" at bounding box center [137, 122] width 6 height 10
radio input "true"
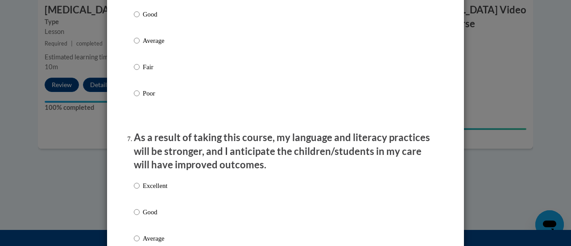
click at [152, 190] on p "Excellent" at bounding box center [155, 186] width 25 height 10
click at [140, 190] on input "Excellent" at bounding box center [137, 186] width 6 height 10
radio input "true"
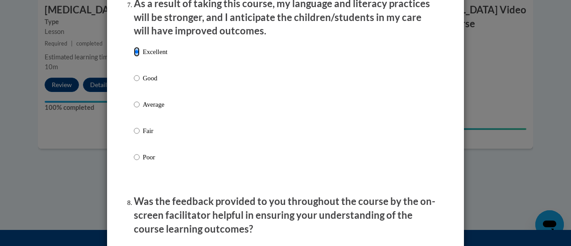
scroll to position [1293, 0]
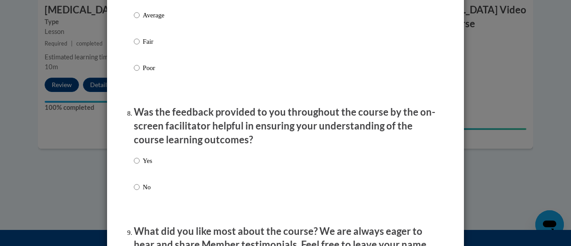
click at [143, 165] on p "Yes" at bounding box center [147, 161] width 9 height 10
click at [140, 165] on input "Yes" at bounding box center [137, 161] width 6 height 10
radio input "true"
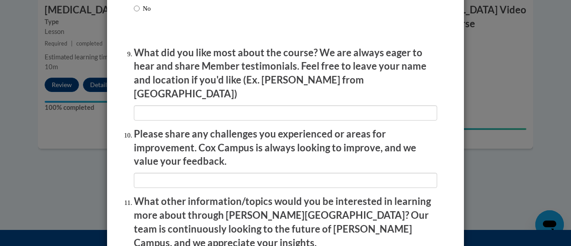
scroll to position [1608, 0]
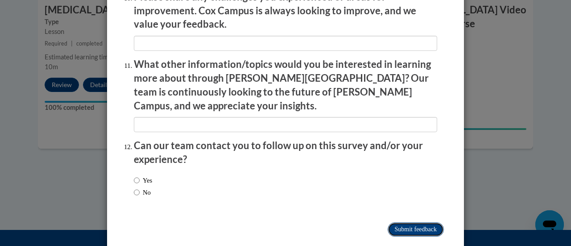
click at [405, 222] on input "Submit feedback" at bounding box center [415, 229] width 56 height 14
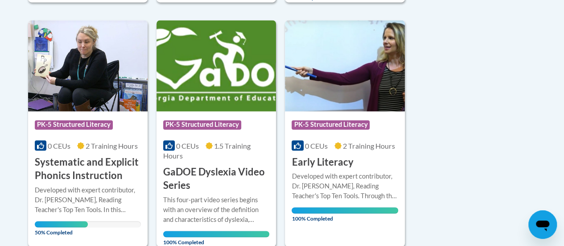
scroll to position [758, 0]
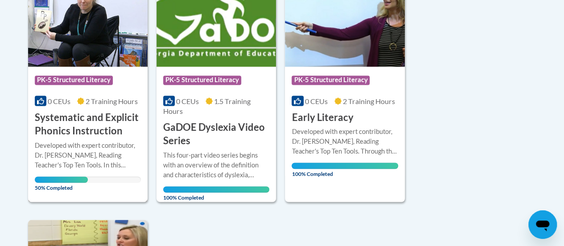
click at [102, 144] on div "Developed with expert contributor, Dr. Deborah Glaser, Reading Teacher's Top Te…" at bounding box center [88, 154] width 106 height 29
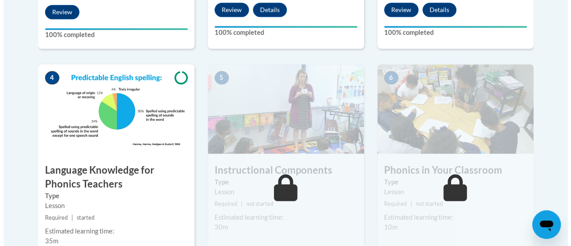
scroll to position [535, 0]
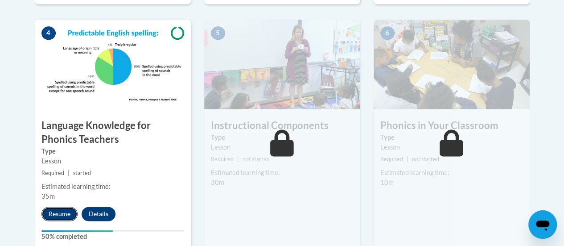
click at [47, 214] on button "Resume" at bounding box center [59, 213] width 36 height 14
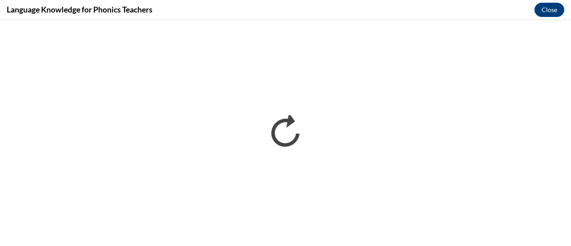
scroll to position [0, 0]
